Goal: Information Seeking & Learning: Find specific fact

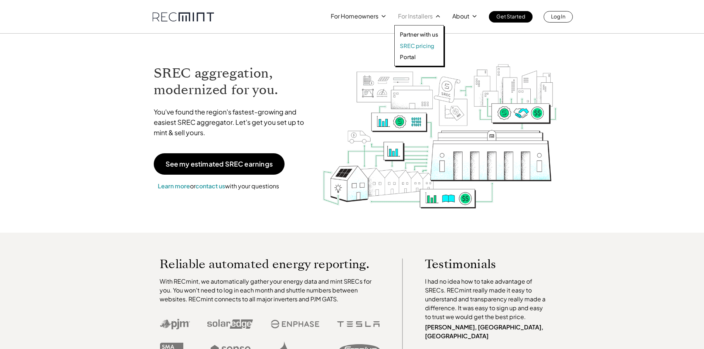
click at [410, 45] on p "SREC pricing" at bounding box center [417, 45] width 34 height 7
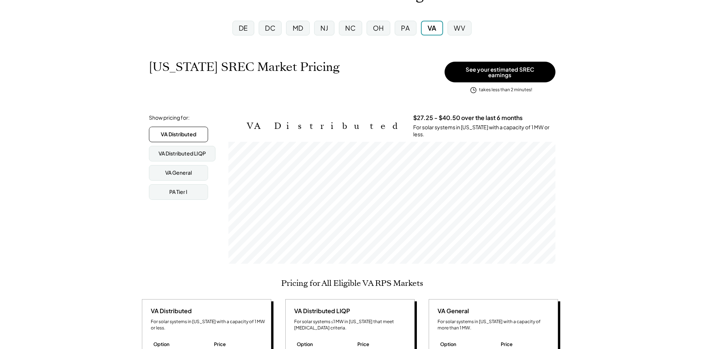
scroll to position [74, 0]
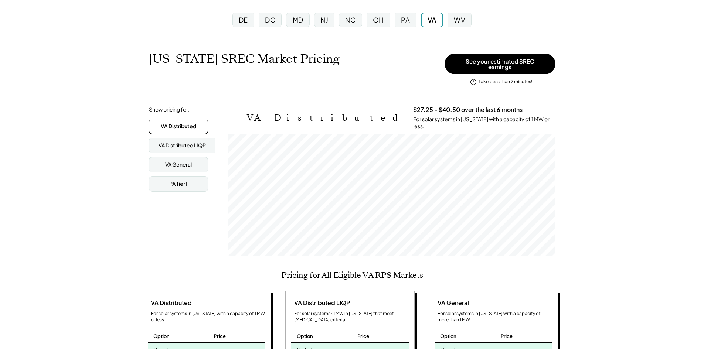
click at [467, 20] on div "WV" at bounding box center [459, 20] width 24 height 15
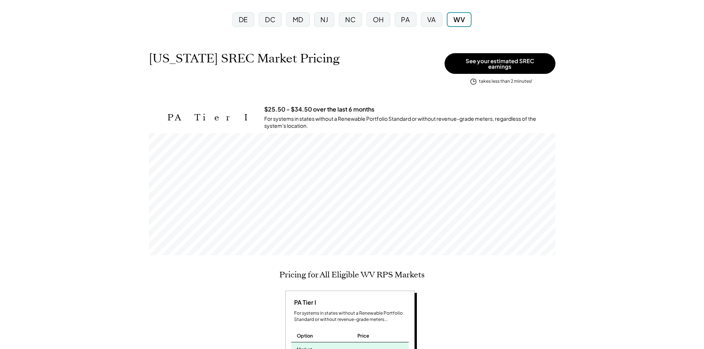
scroll to position [74, 0]
click at [300, 20] on div "MD" at bounding box center [298, 19] width 11 height 9
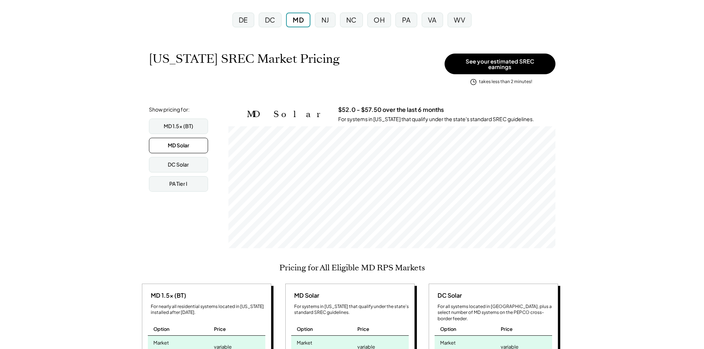
scroll to position [122, 327]
click at [189, 161] on div "DC Solar" at bounding box center [178, 165] width 59 height 16
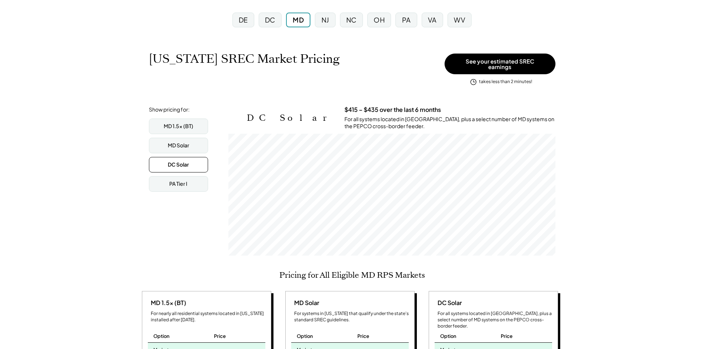
click at [433, 19] on div "VA" at bounding box center [432, 19] width 9 height 9
